Goal: Entertainment & Leisure: Consume media (video, audio)

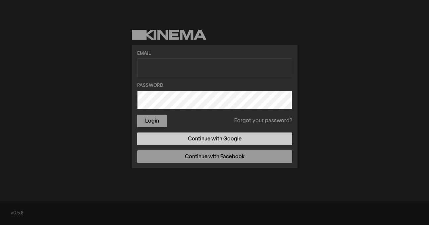
click at [188, 141] on link "Continue with Google" at bounding box center [214, 139] width 155 height 13
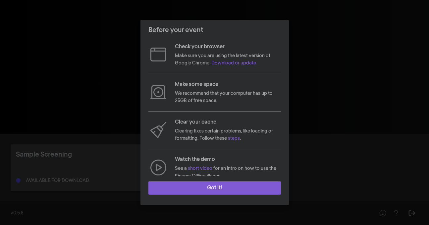
click at [259, 189] on button "Got it!" at bounding box center [214, 188] width 132 height 13
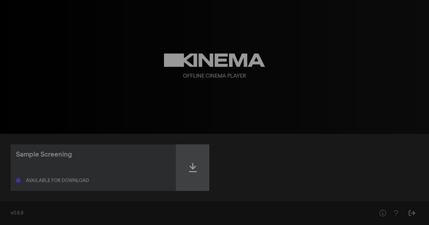
click at [193, 169] on icon at bounding box center [193, 167] width 8 height 9
click at [191, 167] on icon at bounding box center [193, 168] width 8 height 11
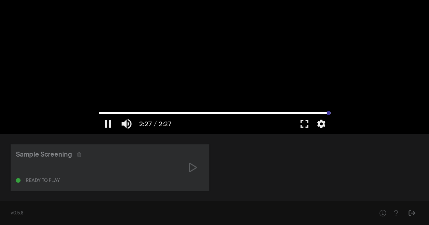
drag, startPoint x: 286, startPoint y: 114, endPoint x: 332, endPoint y: 116, distance: 46.7
click at [330, 115] on input "Seek" at bounding box center [215, 113] width 232 height 4
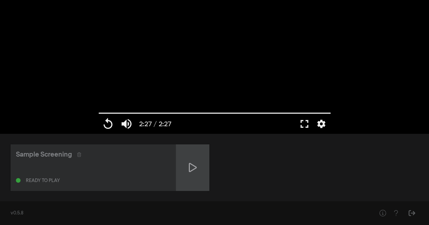
click at [191, 171] on icon at bounding box center [193, 167] width 8 height 9
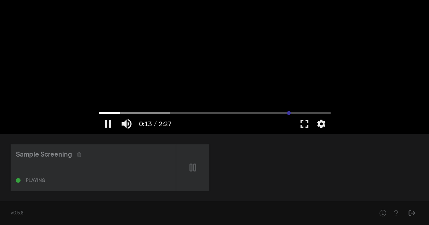
click at [289, 115] on input "Seek" at bounding box center [215, 113] width 232 height 4
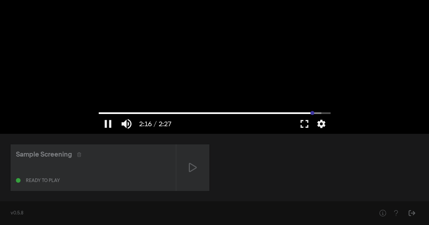
click at [312, 114] on input "Seek" at bounding box center [215, 113] width 232 height 4
click at [322, 114] on input "Seek" at bounding box center [215, 113] width 232 height 4
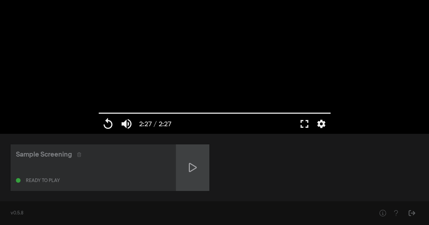
click at [197, 174] on div at bounding box center [192, 168] width 33 height 47
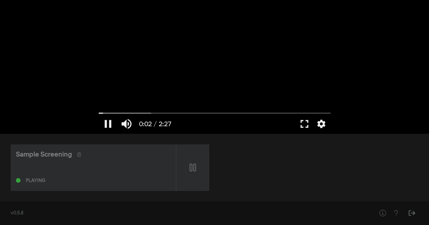
type input "2.905592"
